Goal: Find contact information: Find contact information

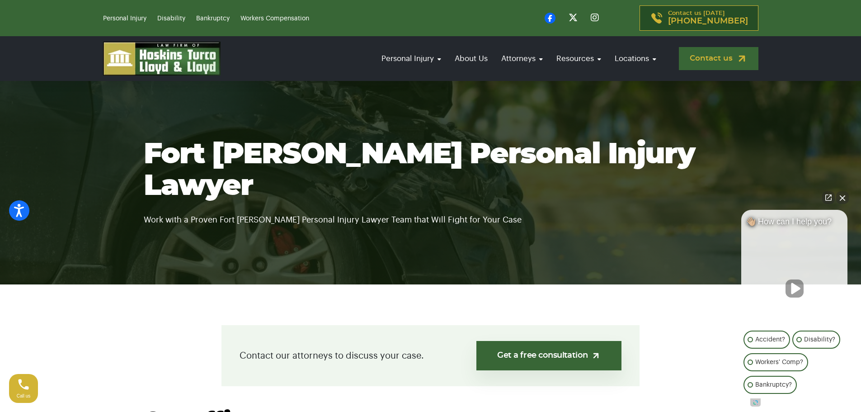
click at [706, 63] on link "Contact us" at bounding box center [719, 58] width 80 height 23
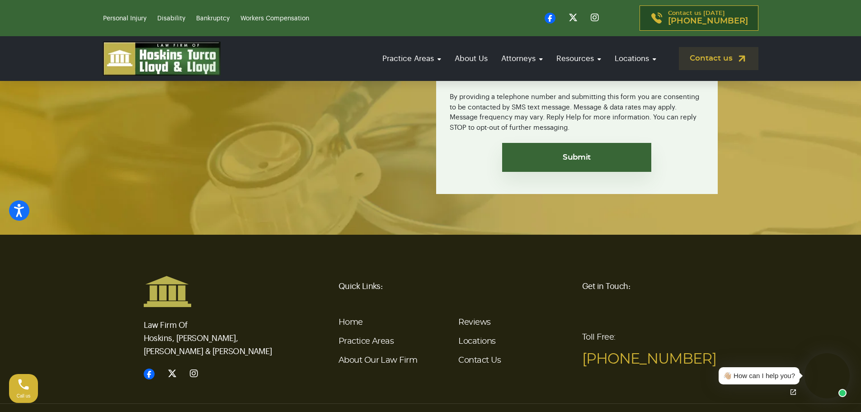
scroll to position [2132, 0]
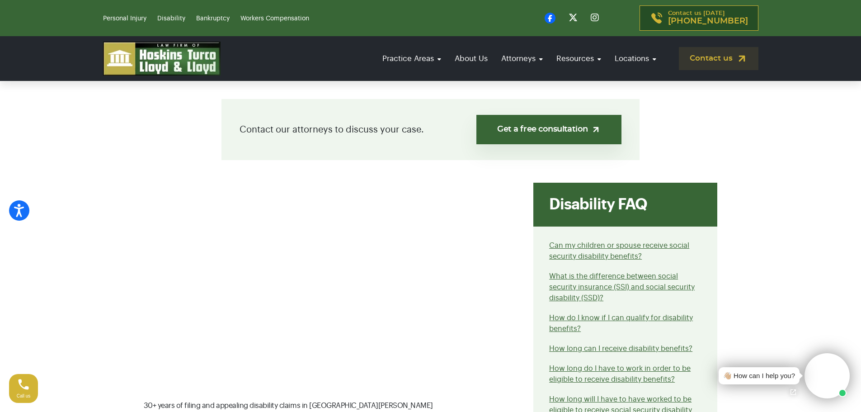
scroll to position [542, 0]
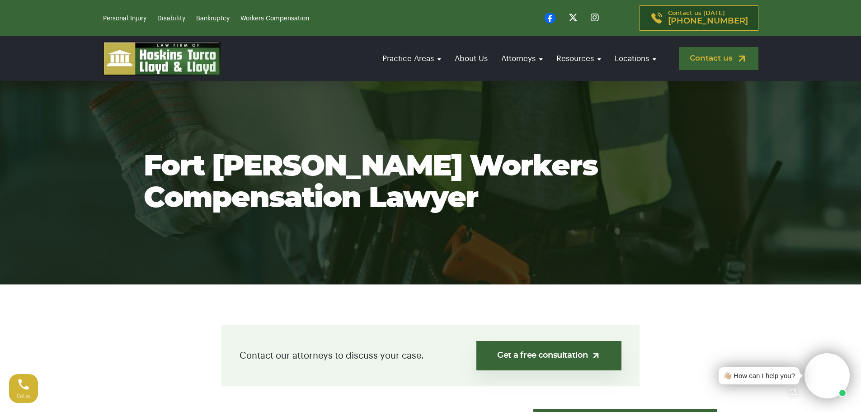
click at [705, 56] on link "Contact us" at bounding box center [719, 58] width 80 height 23
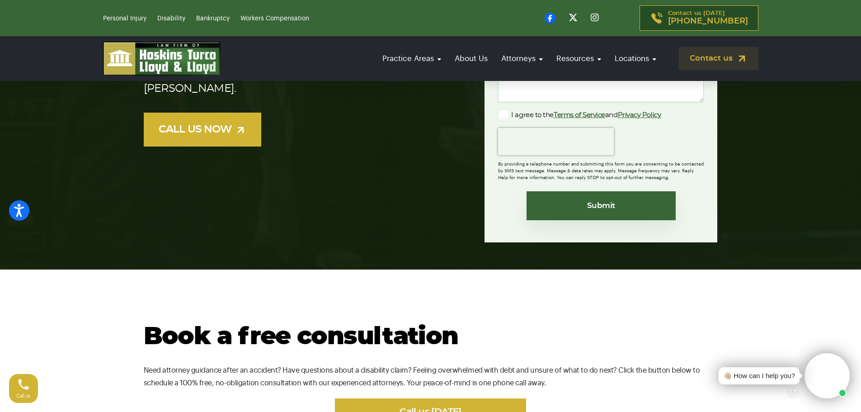
scroll to position [497, 0]
